Goal: Use online tool/utility: Utilize a website feature to perform a specific function

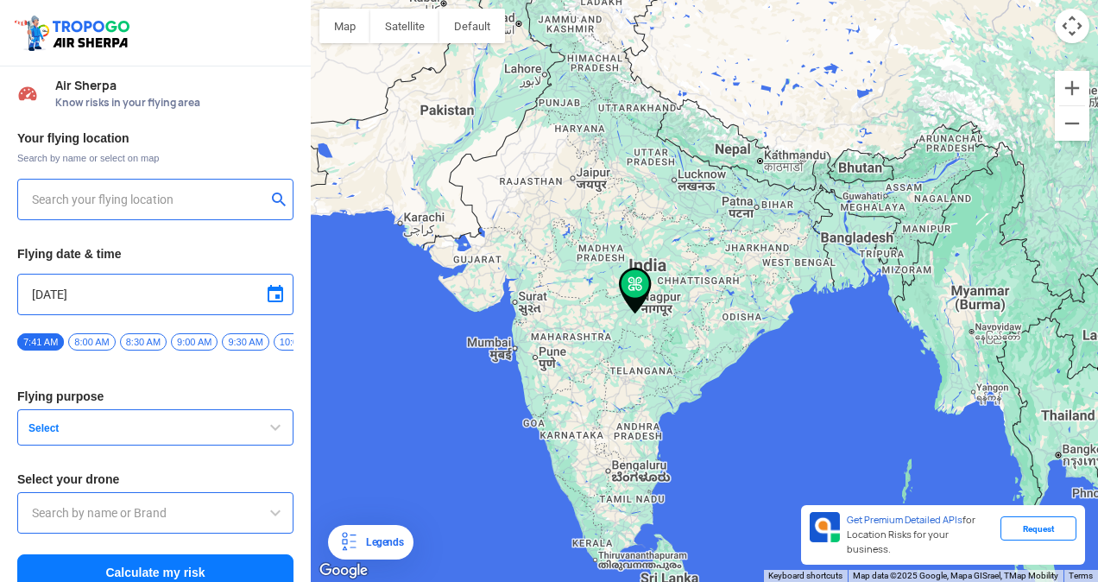
type input "[STREET_ADDRESS]"
click at [278, 203] on img at bounding box center [279, 198] width 17 height 17
click at [191, 202] on input "text" at bounding box center [149, 199] width 234 height 21
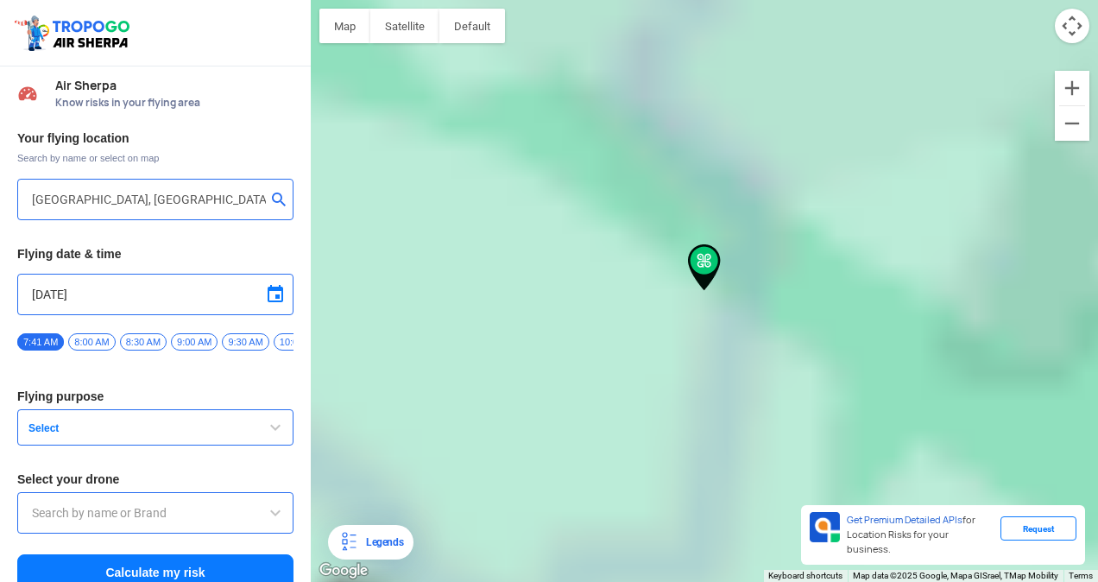
type input "Haldwani, [GEOGRAPHIC_DATA], [GEOGRAPHIC_DATA], [GEOGRAPHIC_DATA] 263139, [GEOG…"
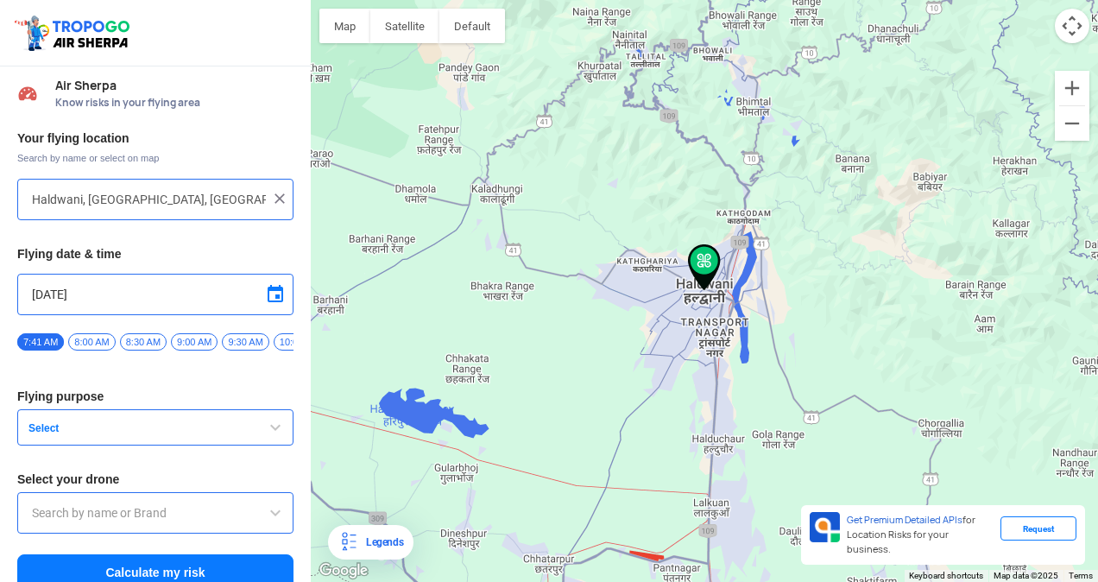
click at [189, 432] on span "Select" at bounding box center [130, 428] width 216 height 14
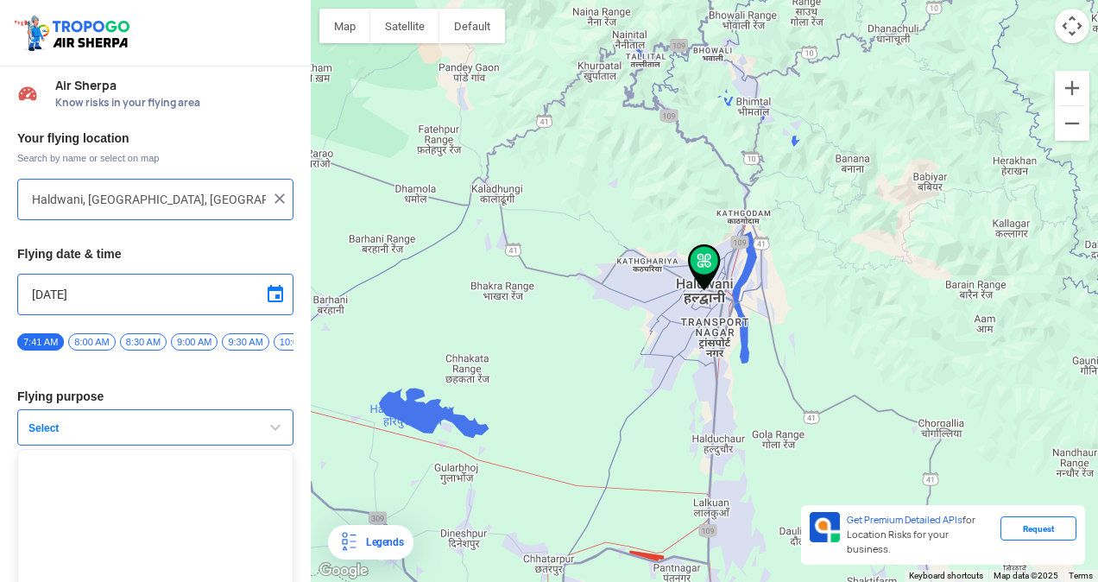
scroll to position [90, 0]
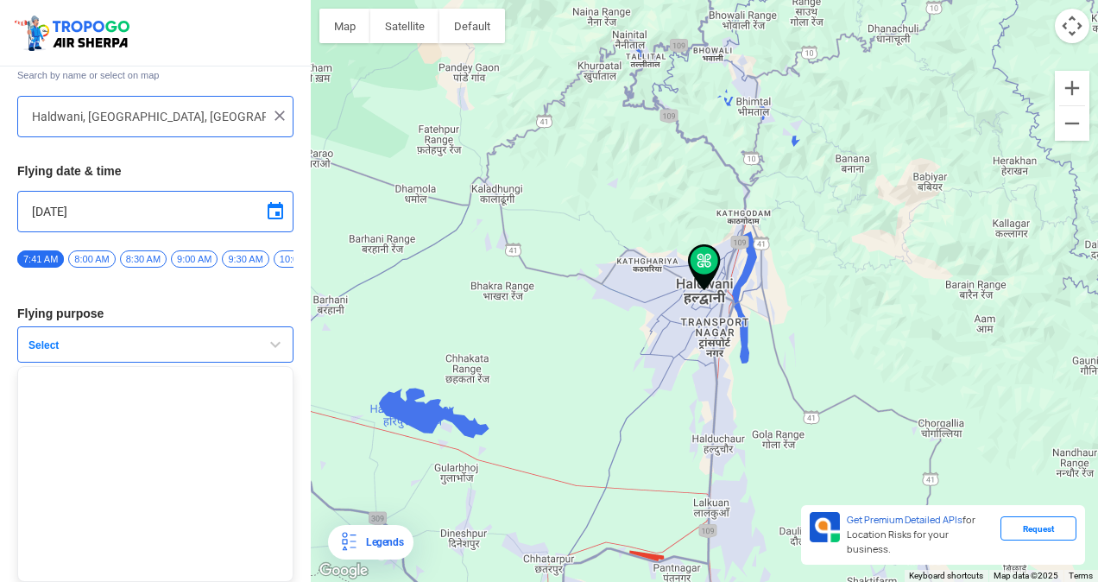
click at [203, 337] on button "Select" at bounding box center [155, 344] width 276 height 36
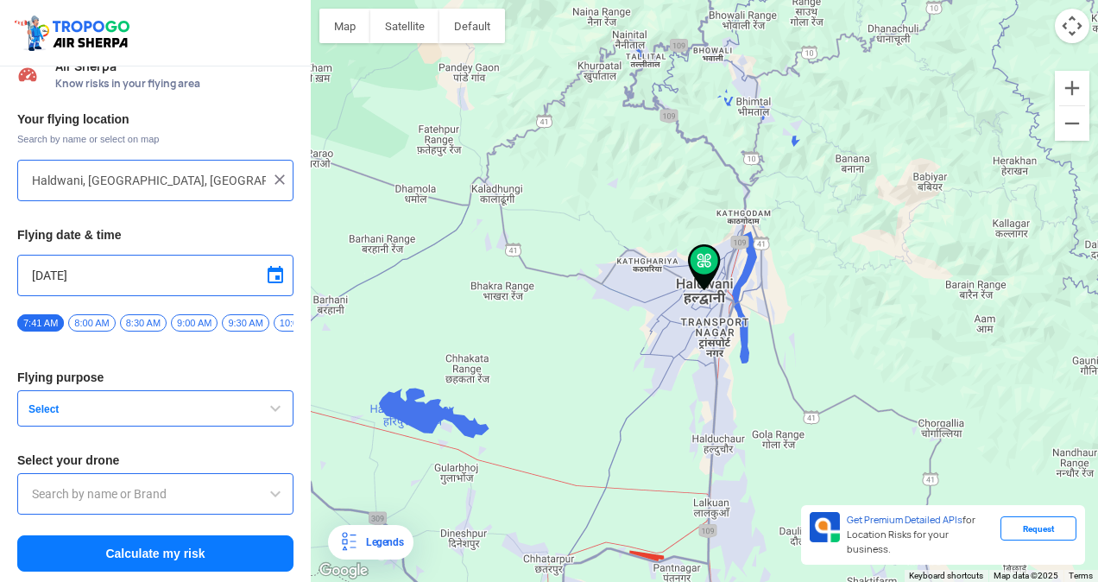
scroll to position [26, 0]
click at [212, 314] on span "9:00 AM" at bounding box center [194, 322] width 47 height 17
click at [266, 413] on span "button" at bounding box center [275, 408] width 21 height 21
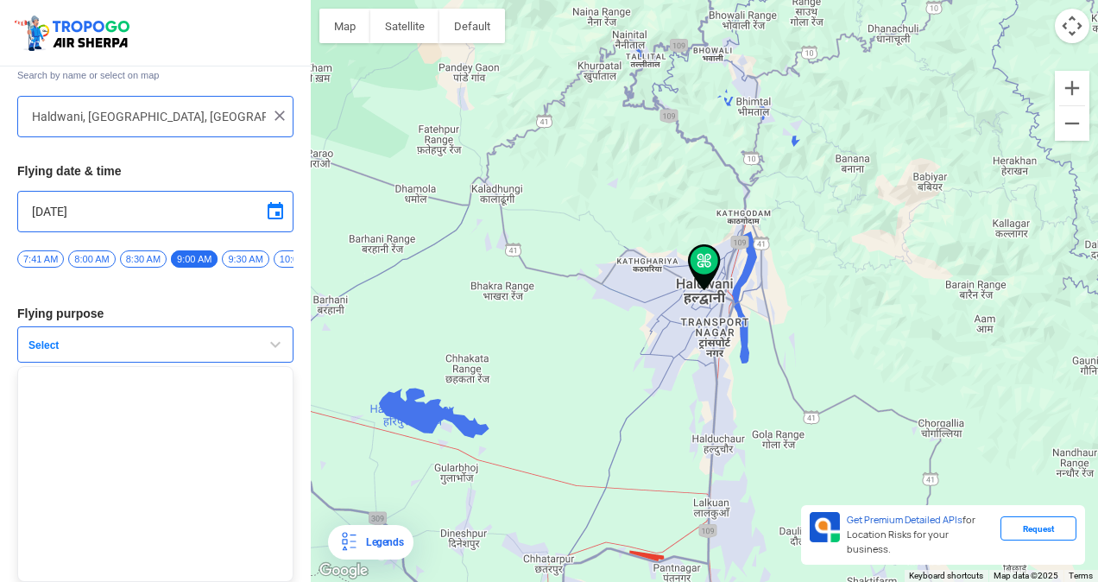
click at [135, 423] on ul at bounding box center [155, 474] width 276 height 216
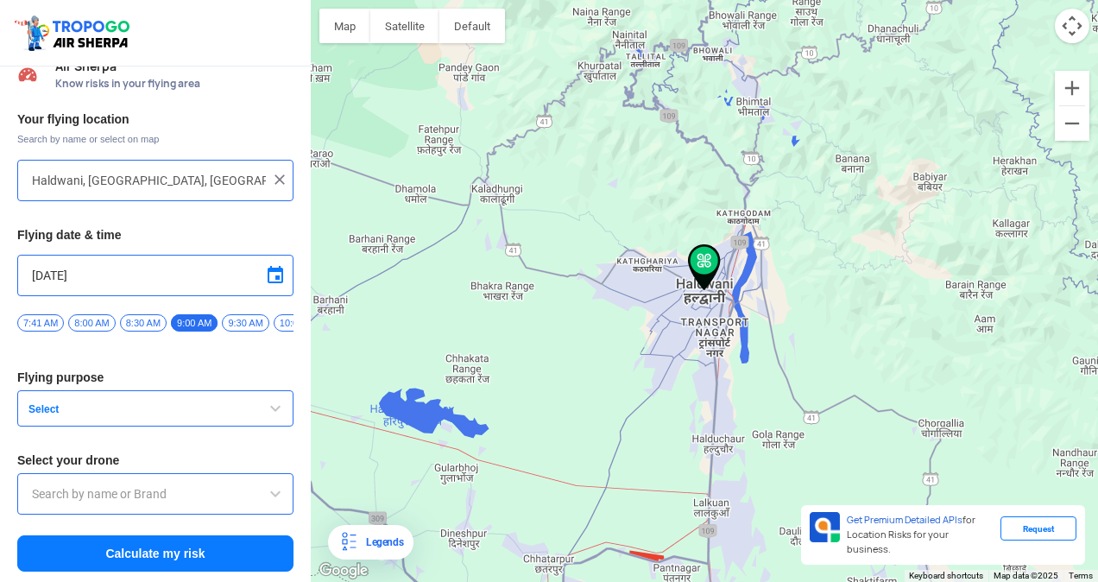
click at [101, 497] on input "text" at bounding box center [155, 493] width 247 height 21
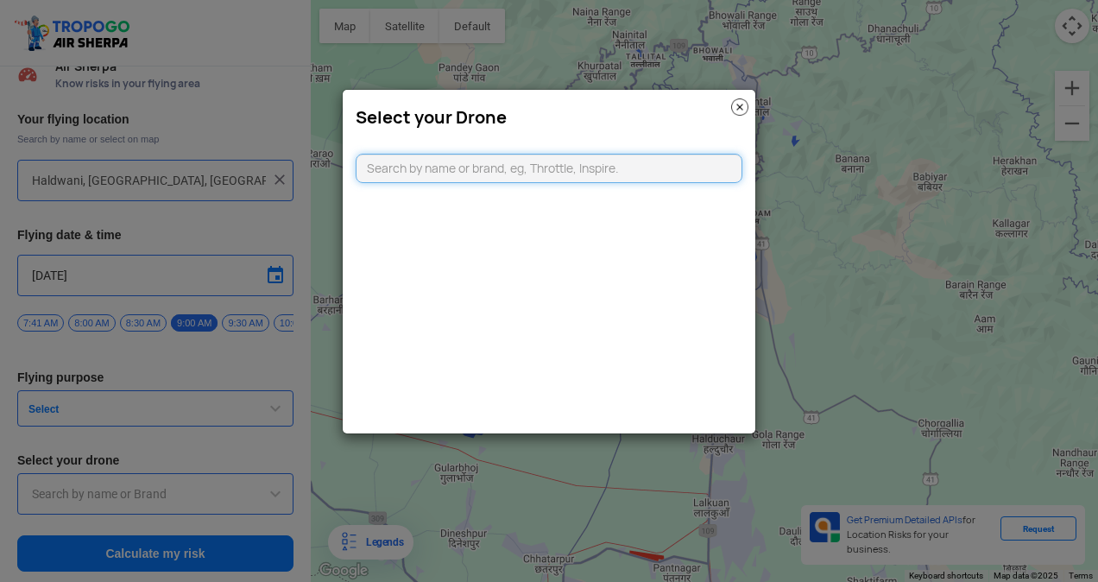
click at [517, 173] on input "text" at bounding box center [548, 168] width 387 height 29
type input "d"
click at [319, 359] on modal-container "Select your Drone" at bounding box center [549, 291] width 1098 height 582
click at [261, 412] on modal-container "Select your Drone" at bounding box center [549, 291] width 1098 height 582
click at [739, 105] on img at bounding box center [739, 106] width 17 height 17
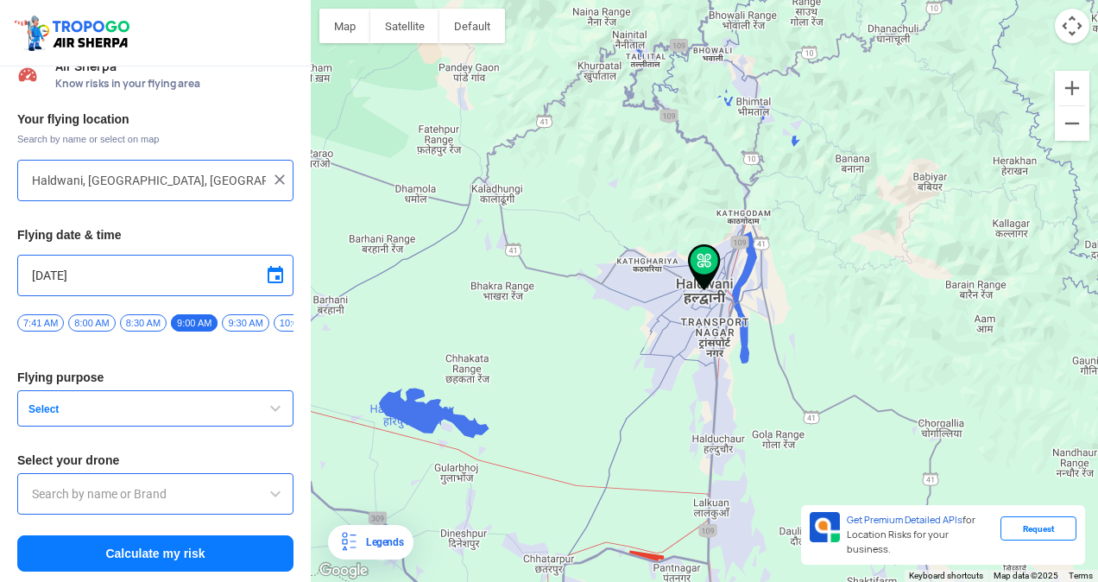
click at [276, 400] on span "button" at bounding box center [275, 408] width 21 height 21
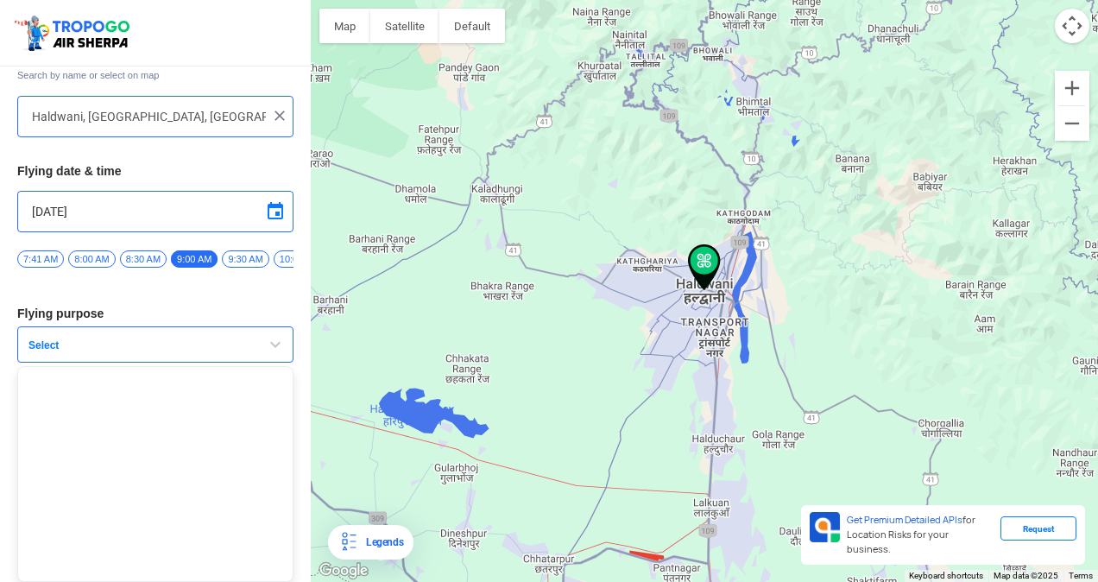
scroll to position [0, 0]
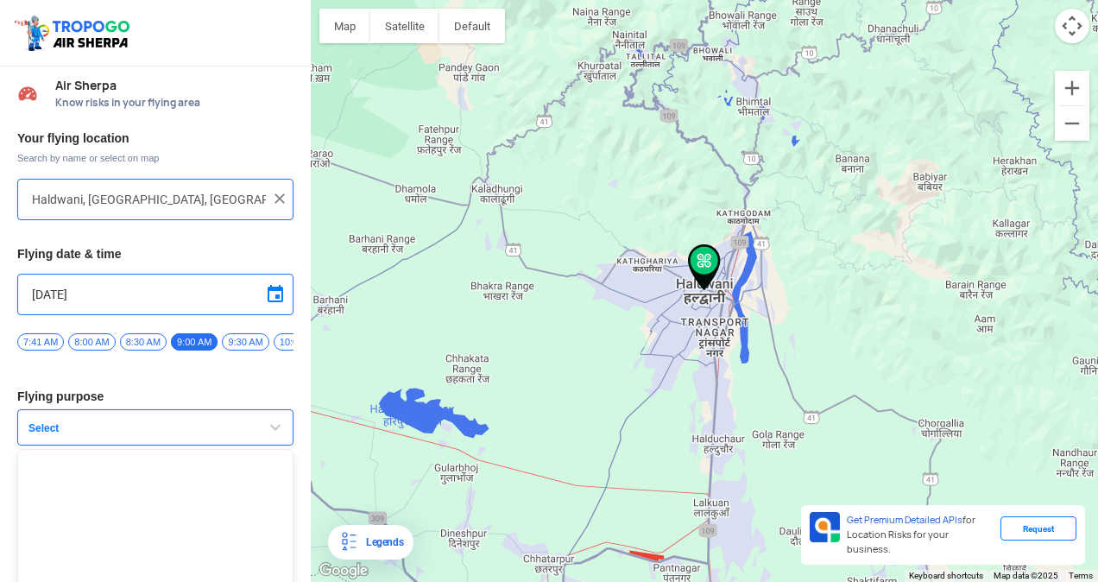
click at [189, 416] on button "Select" at bounding box center [155, 427] width 276 height 36
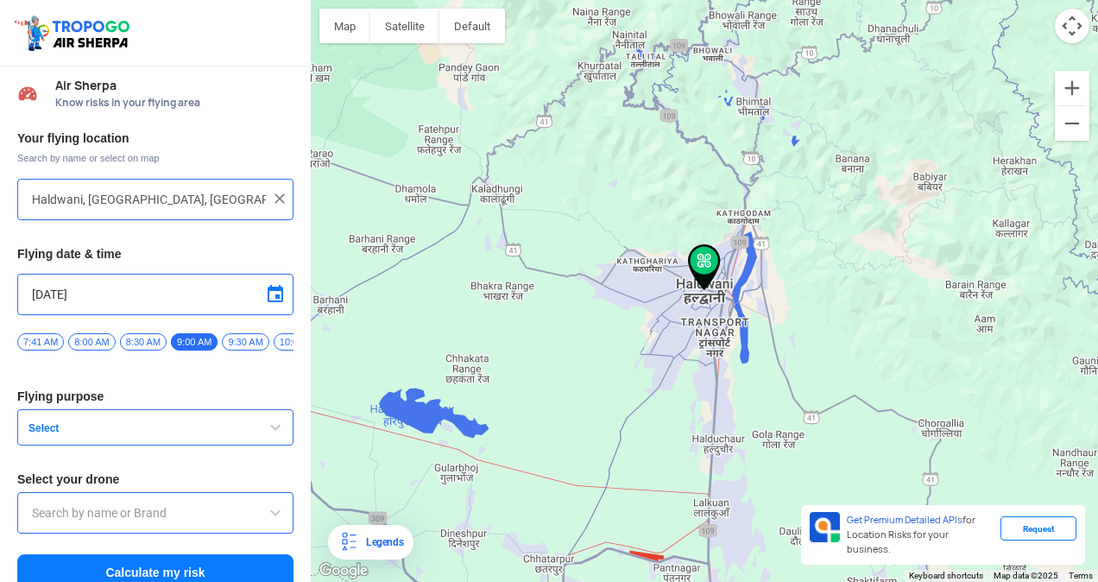
scroll to position [26, 0]
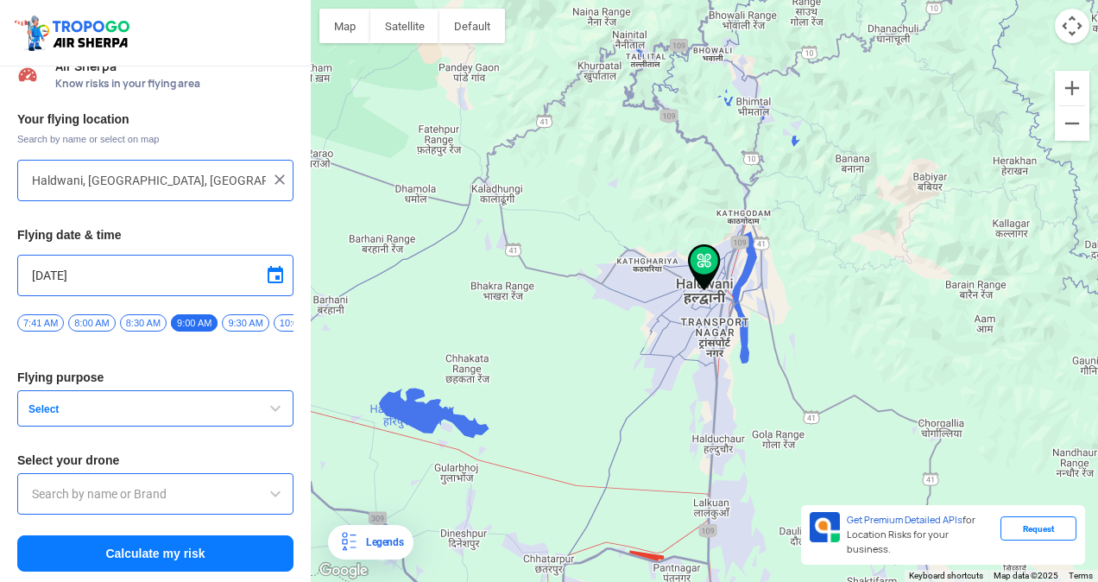
click at [193, 557] on button "Calculate my risk" at bounding box center [155, 553] width 276 height 36
